Goal: Check status: Check status

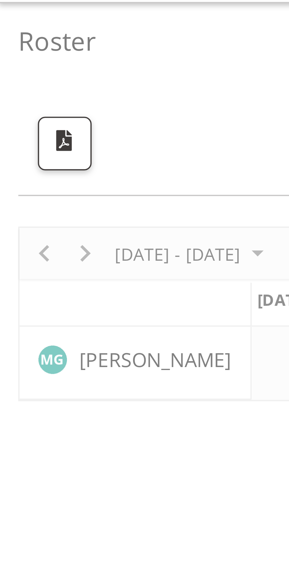
click at [21, 75] on div at bounding box center [144, 91] width 280 height 42
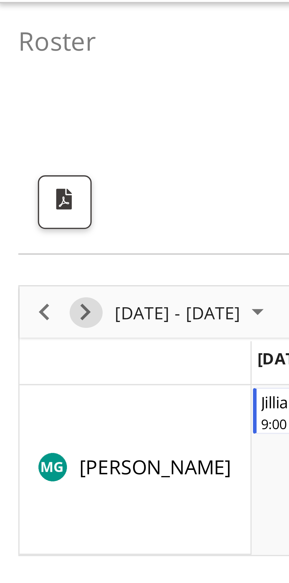
click at [22, 91] on span "Next" at bounding box center [20, 90] width 7 height 7
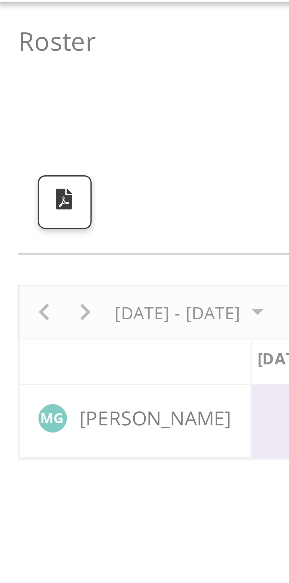
click at [22, 91] on div at bounding box center [144, 105] width 280 height 42
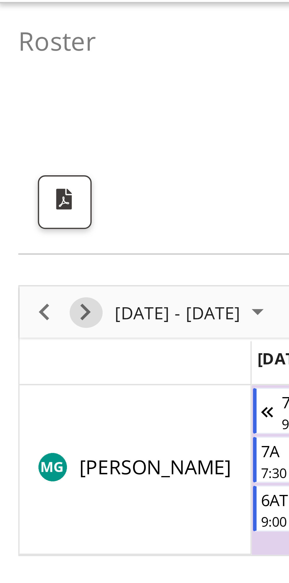
click at [23, 91] on span "Next" at bounding box center [20, 90] width 7 height 7
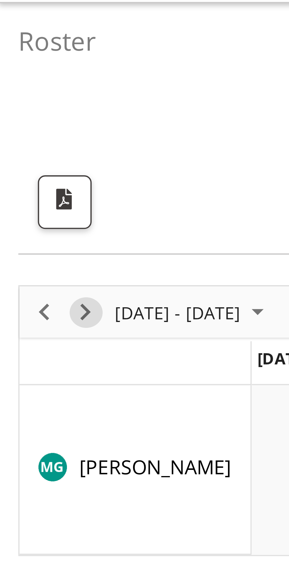
click at [22, 90] on span "Next" at bounding box center [20, 90] width 7 height 7
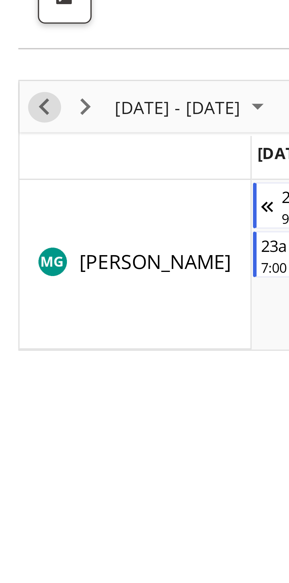
click at [12, 89] on span "Previous" at bounding box center [10, 90] width 7 height 7
